Goal: Transaction & Acquisition: Purchase product/service

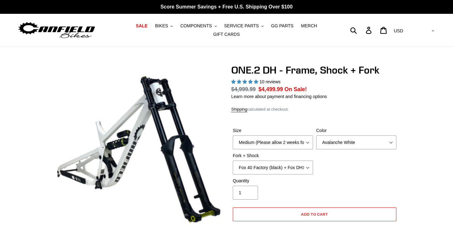
select select "highest-rating"
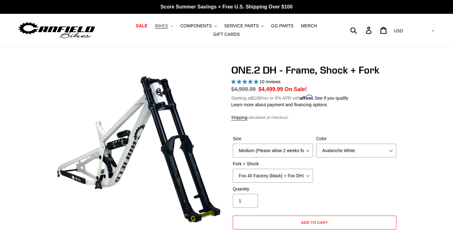
click at [167, 28] on span "BIKES" at bounding box center [161, 25] width 13 height 5
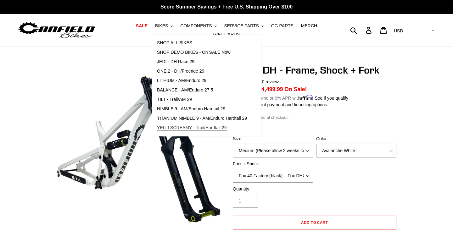
click at [176, 127] on span "YELLI SCREAMY - Trail/Hardtail 29" at bounding box center [192, 127] width 70 height 5
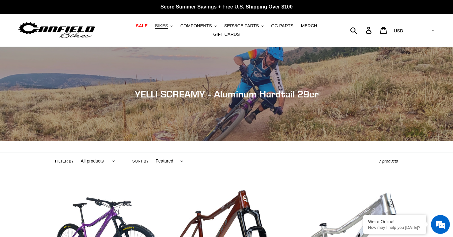
click at [170, 28] on button "BIKES .cls-1{fill:#231f20}" at bounding box center [164, 26] width 24 height 8
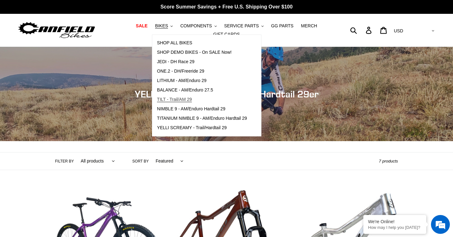
click at [182, 97] on link "TILT - Trail/AM 29" at bounding box center [201, 99] width 99 height 9
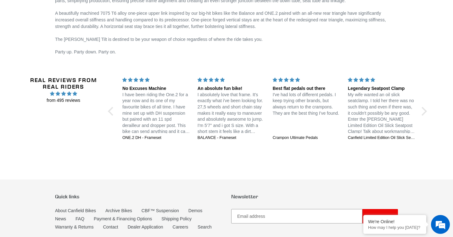
scroll to position [1054, 0]
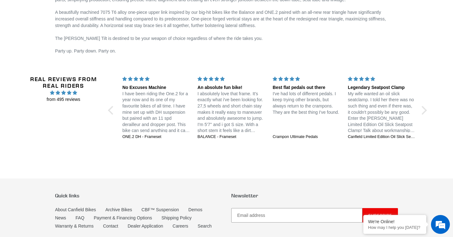
click at [429, 114] on div "Real Reviews from Real Riders from 495 reviews Jedi 29 DH: Unstoppable confiden…" at bounding box center [227, 111] width 408 height 101
click at [425, 107] on div at bounding box center [422, 110] width 9 height 9
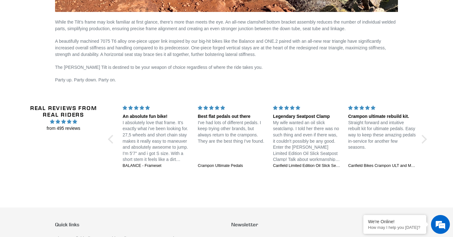
scroll to position [1020, 0]
